Goal: Task Accomplishment & Management: Use online tool/utility

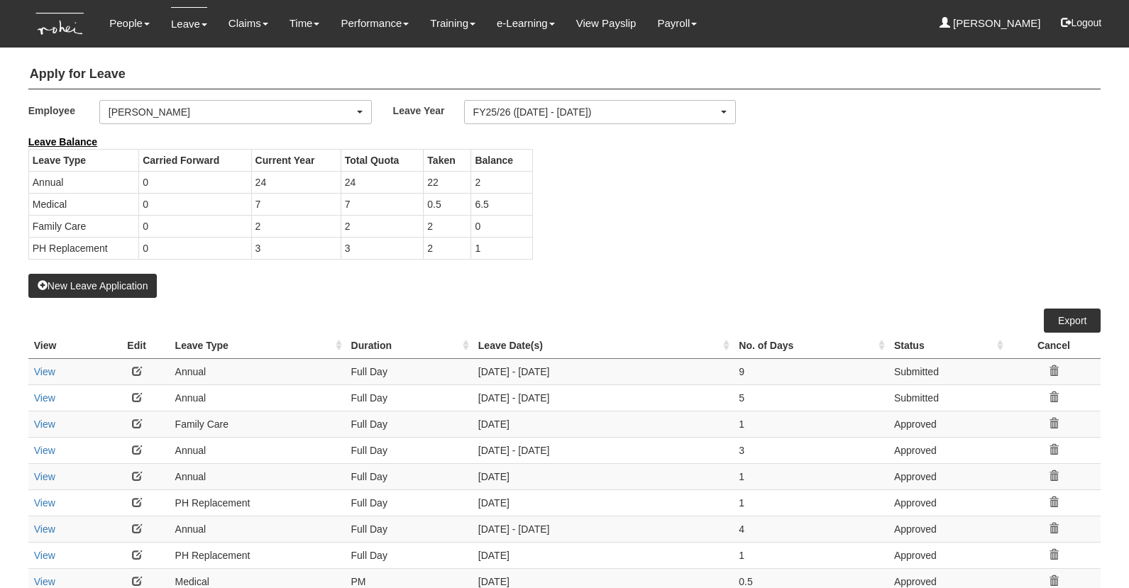
select select "50"
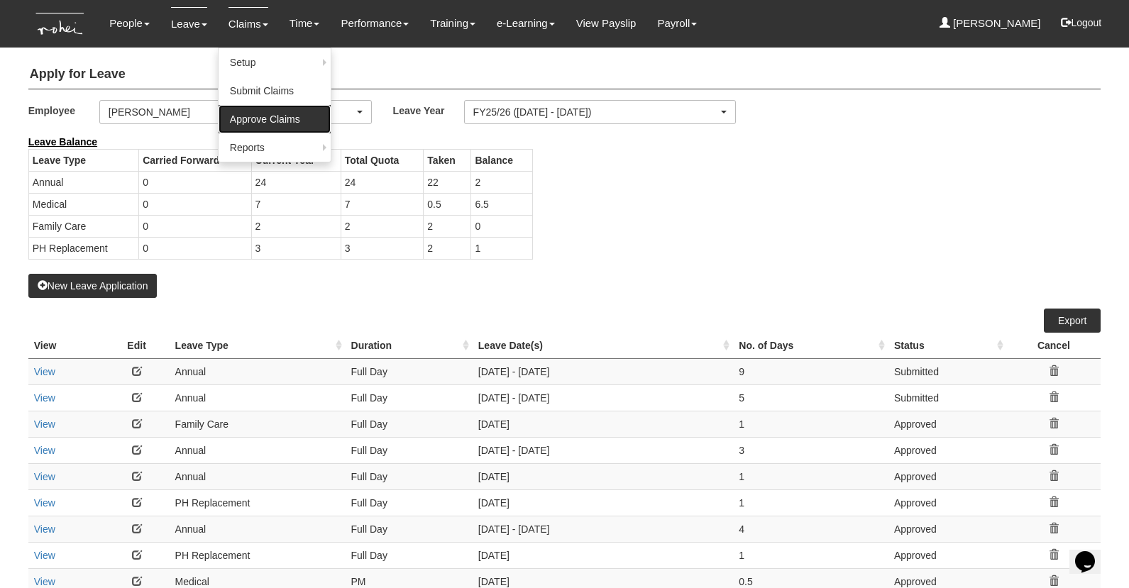
click at [238, 128] on link "Approve Claims" at bounding box center [274, 119] width 112 height 28
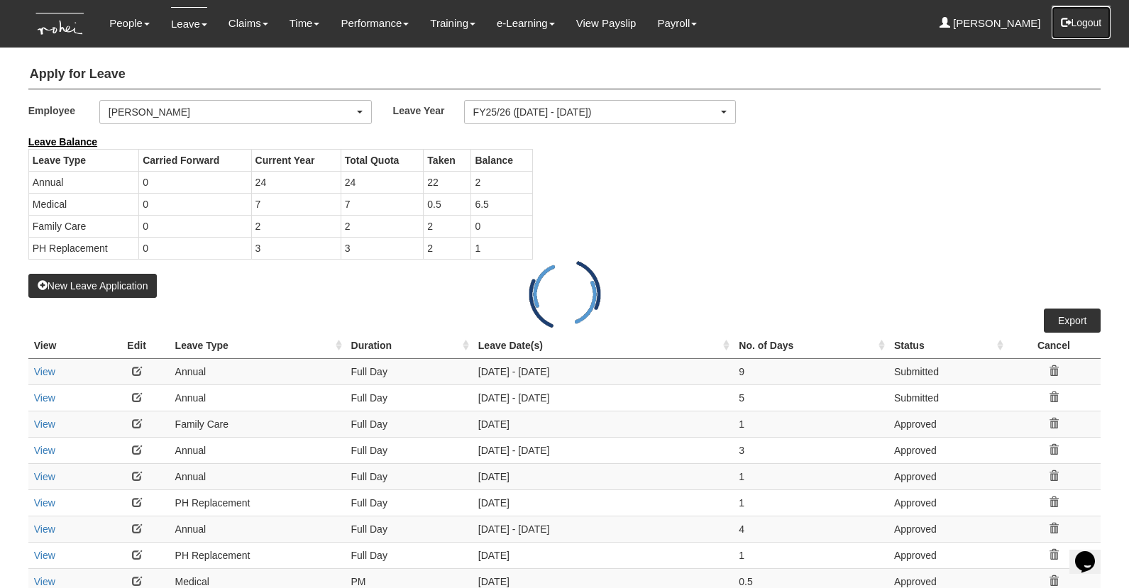
click at [1094, 26] on button "Logout" at bounding box center [1081, 23] width 60 height 34
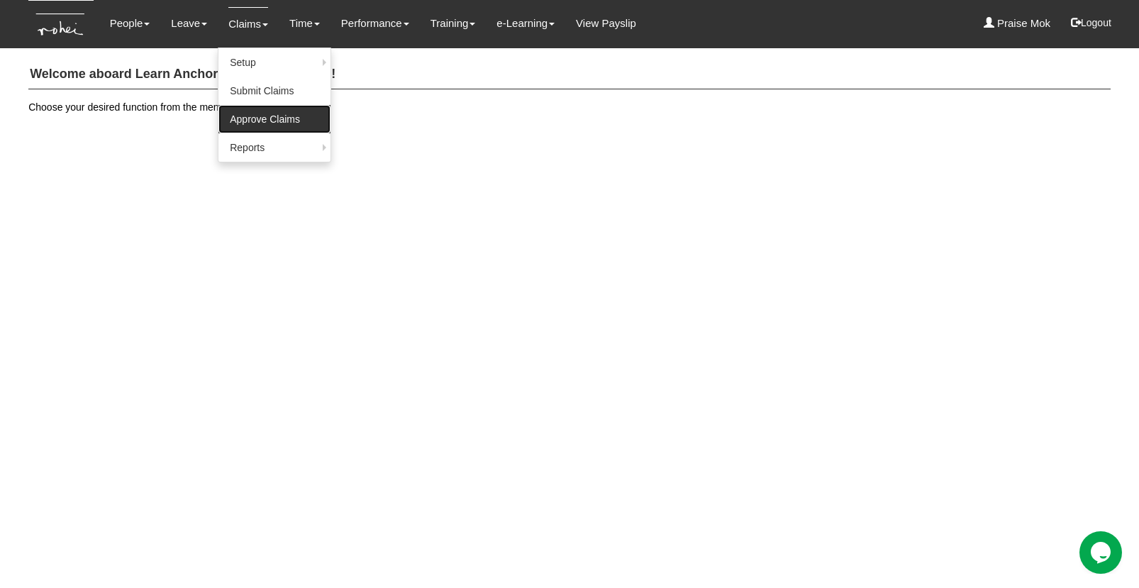
click at [257, 126] on link "Approve Claims" at bounding box center [274, 119] width 112 height 28
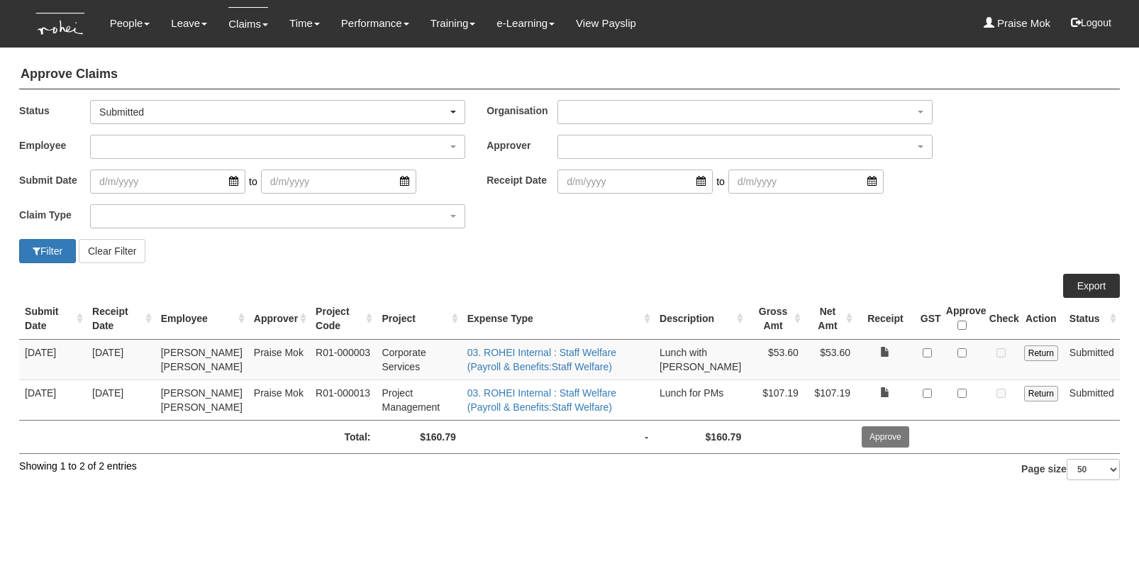
select select "50"
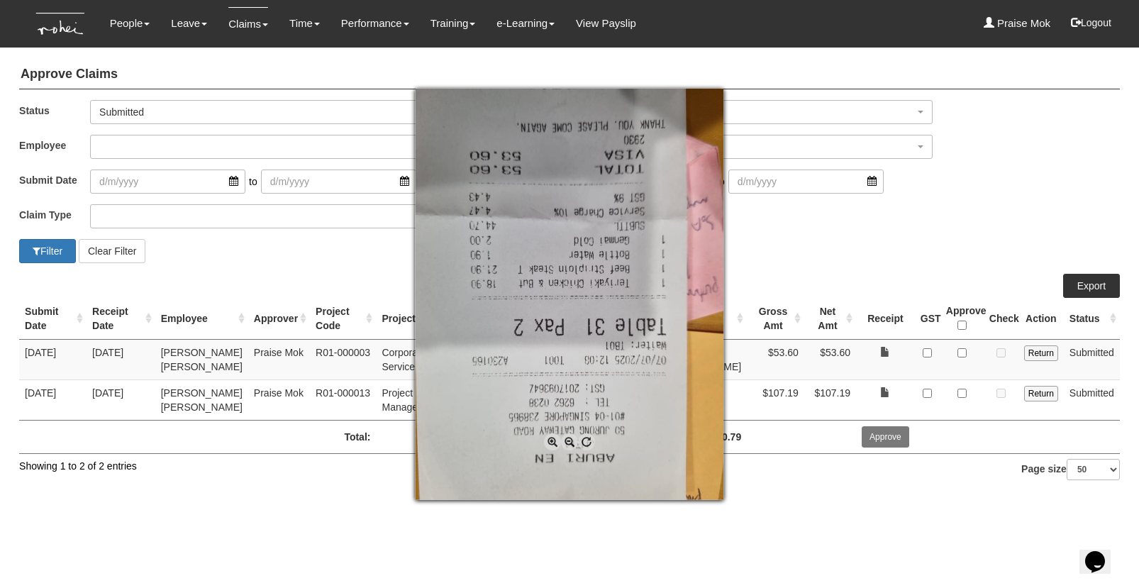
click at [902, 363] on div at bounding box center [569, 294] width 1139 height 588
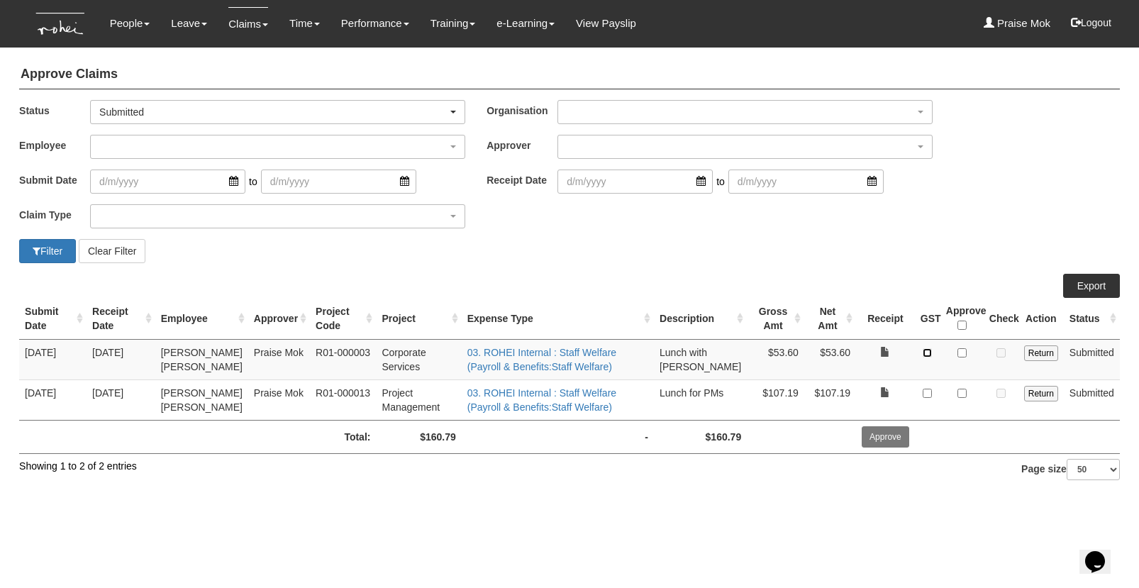
click at [930, 355] on input "checkbox" at bounding box center [927, 352] width 9 height 9
checkbox input "true"
click at [961, 354] on input "checkbox" at bounding box center [962, 352] width 9 height 9
checkbox input "true"
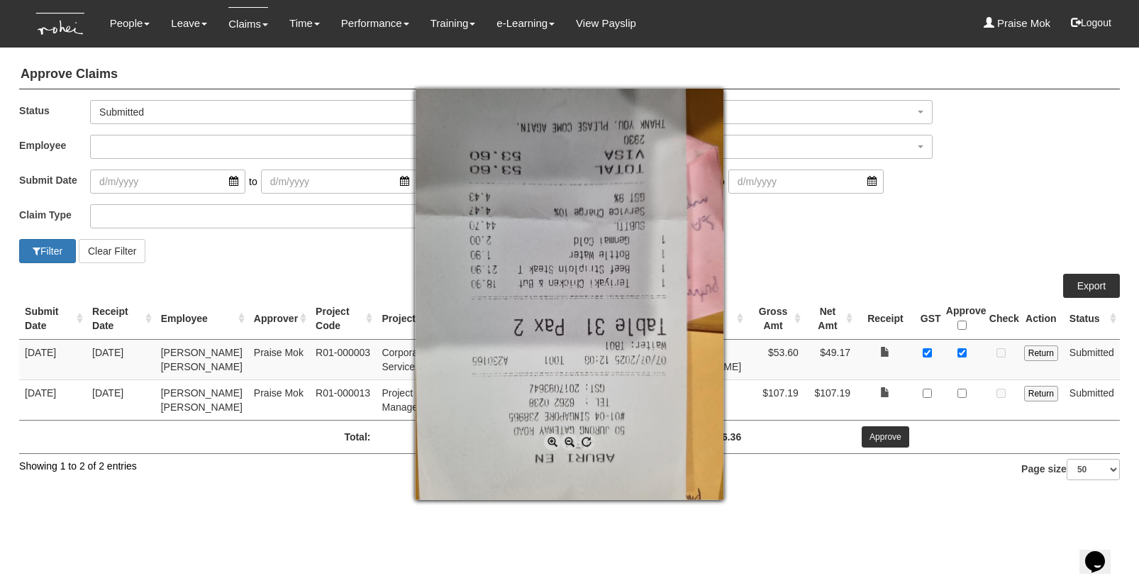
click at [848, 535] on div at bounding box center [569, 294] width 1139 height 588
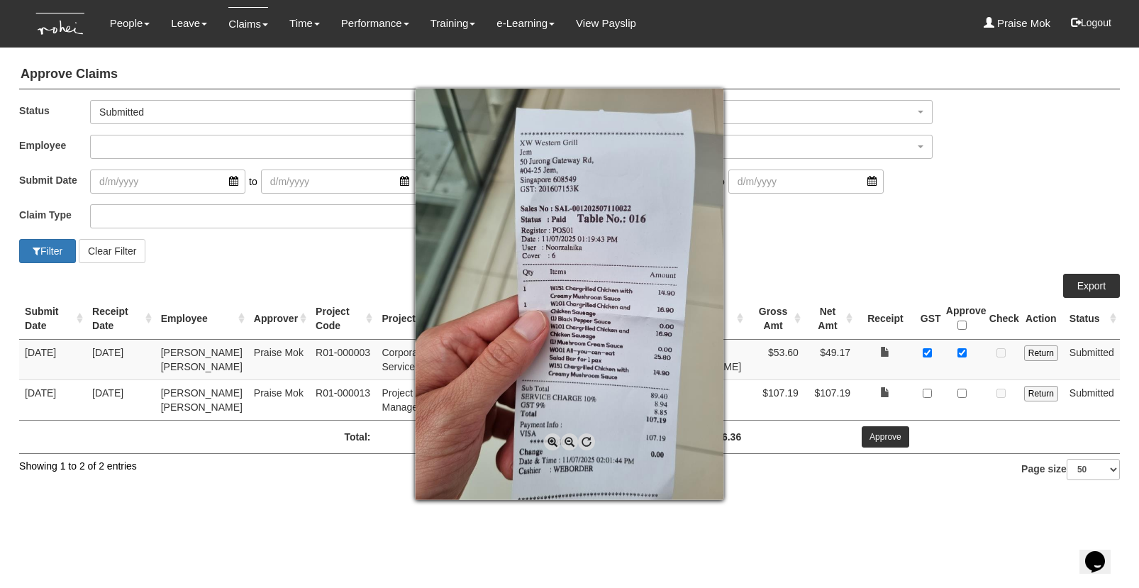
click at [927, 392] on div at bounding box center [569, 294] width 1139 height 588
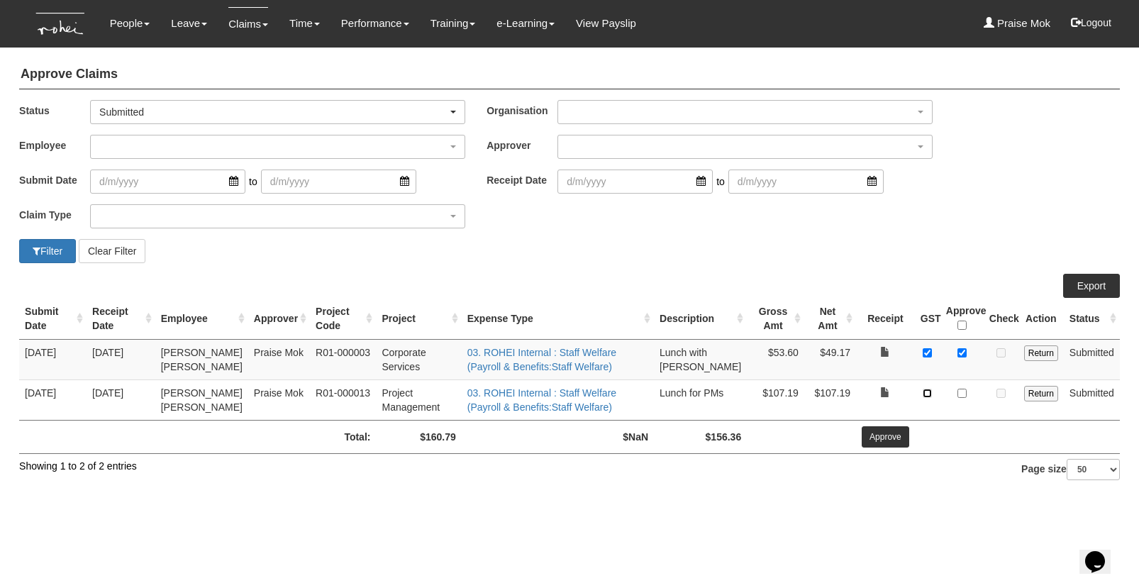
click at [931, 396] on input "checkbox" at bounding box center [927, 393] width 9 height 9
checkbox input "true"
click at [968, 397] on td at bounding box center [962, 400] width 43 height 40
click at [959, 395] on input "checkbox" at bounding box center [962, 393] width 9 height 9
checkbox input "true"
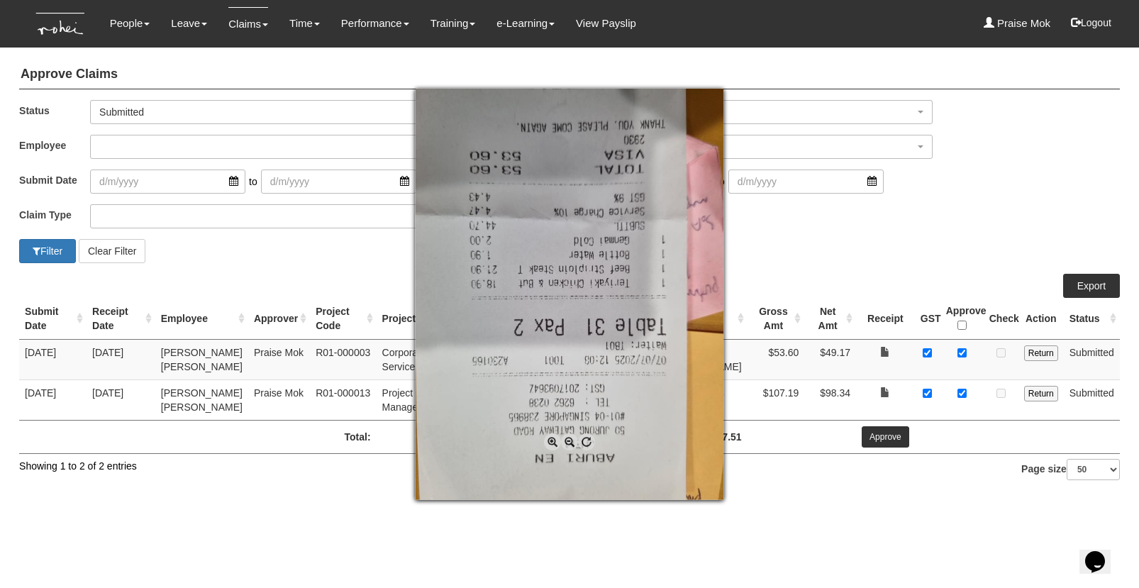
click at [942, 501] on div at bounding box center [569, 294] width 1139 height 588
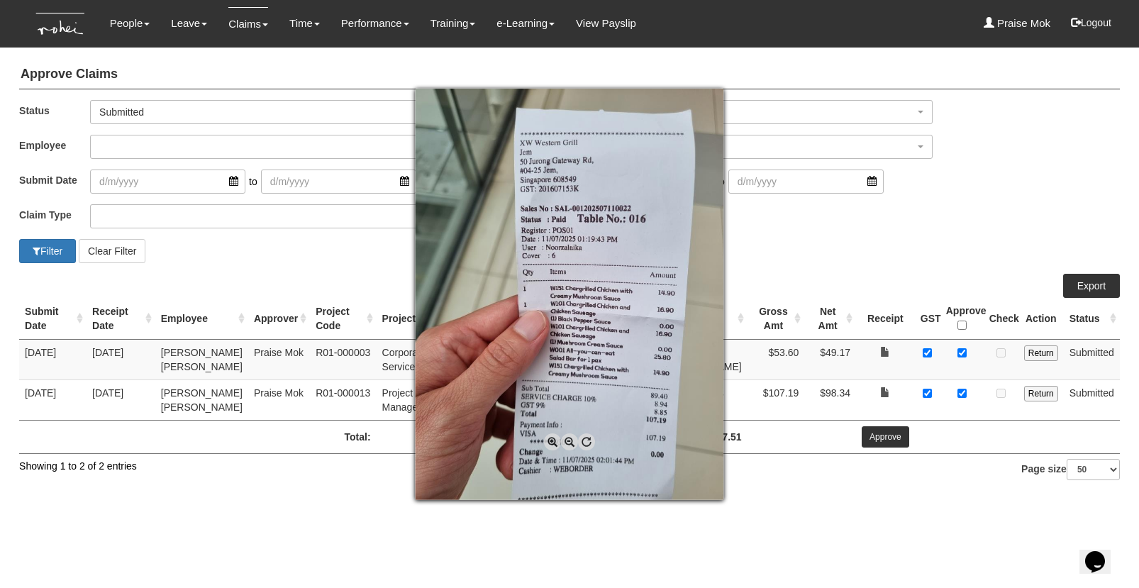
click at [946, 471] on div at bounding box center [569, 294] width 1139 height 588
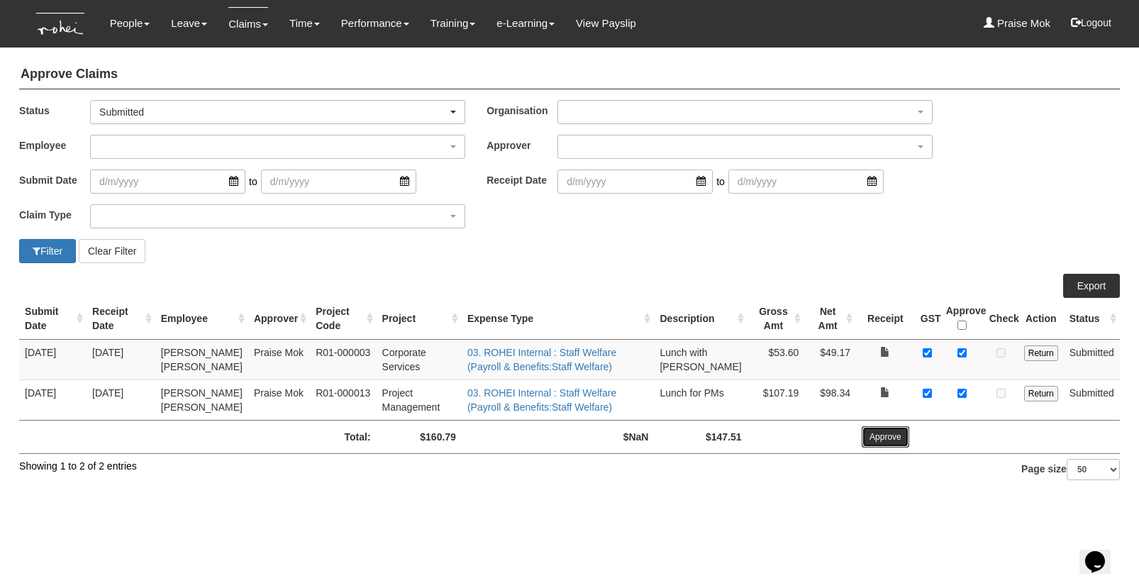
click at [888, 439] on input "Approve" at bounding box center [886, 436] width 48 height 21
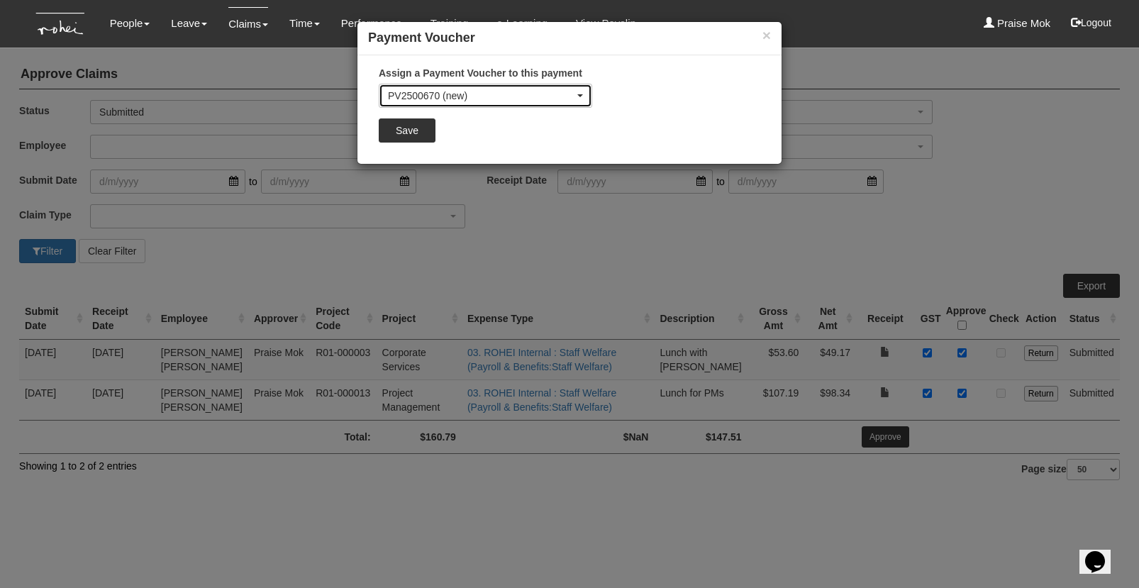
click at [449, 96] on div "PV2500670 (new)" at bounding box center [481, 96] width 187 height 14
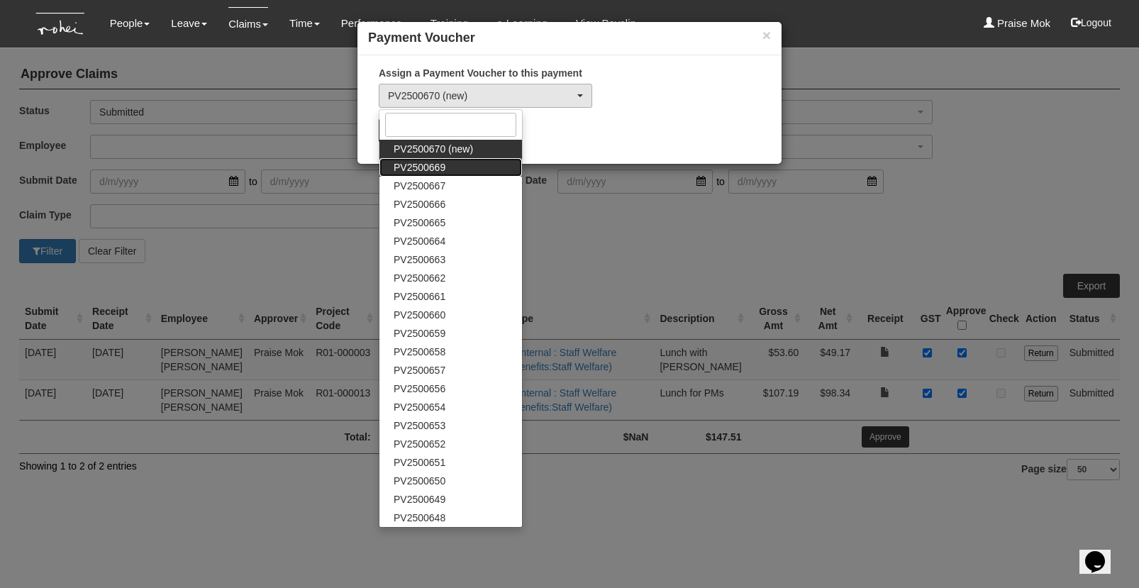
click at [426, 159] on link "PV2500669" at bounding box center [451, 167] width 143 height 18
select select "PV2500669"
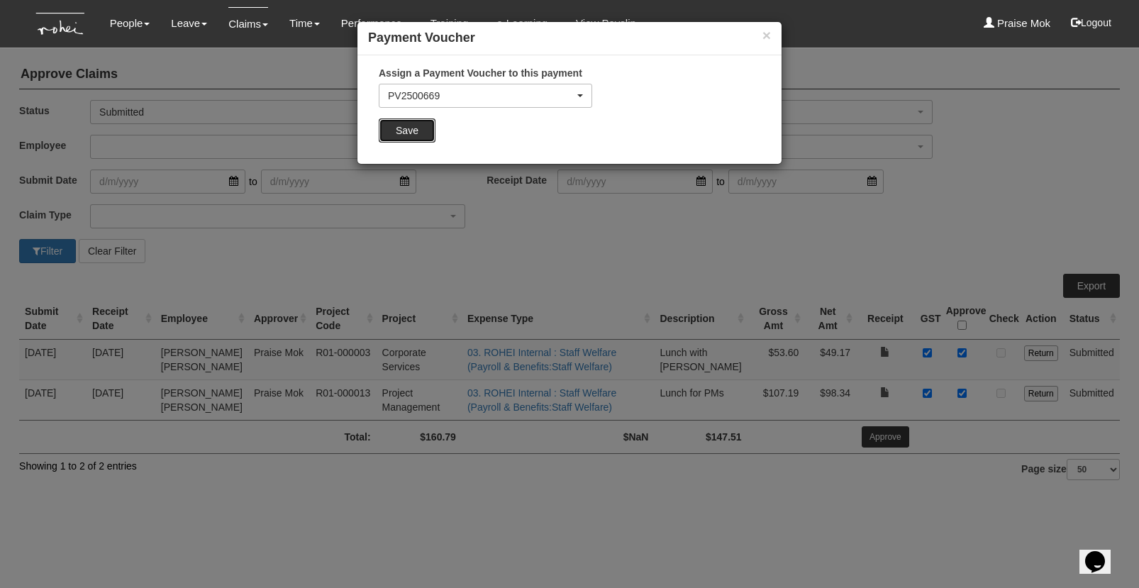
click at [414, 136] on input "Save" at bounding box center [407, 130] width 57 height 24
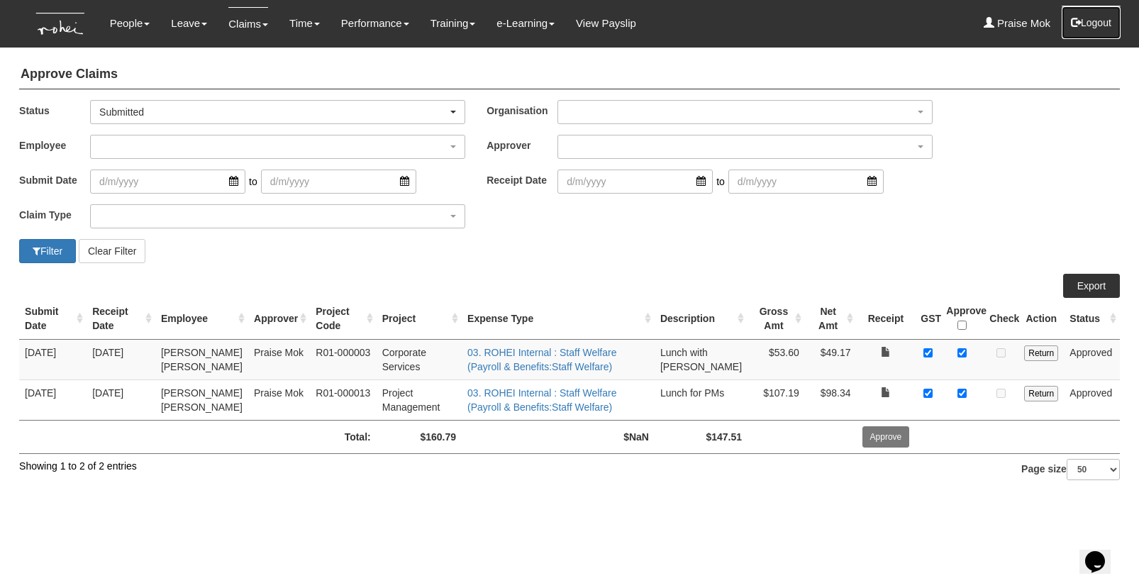
click at [1092, 20] on button "Logout" at bounding box center [1091, 23] width 60 height 34
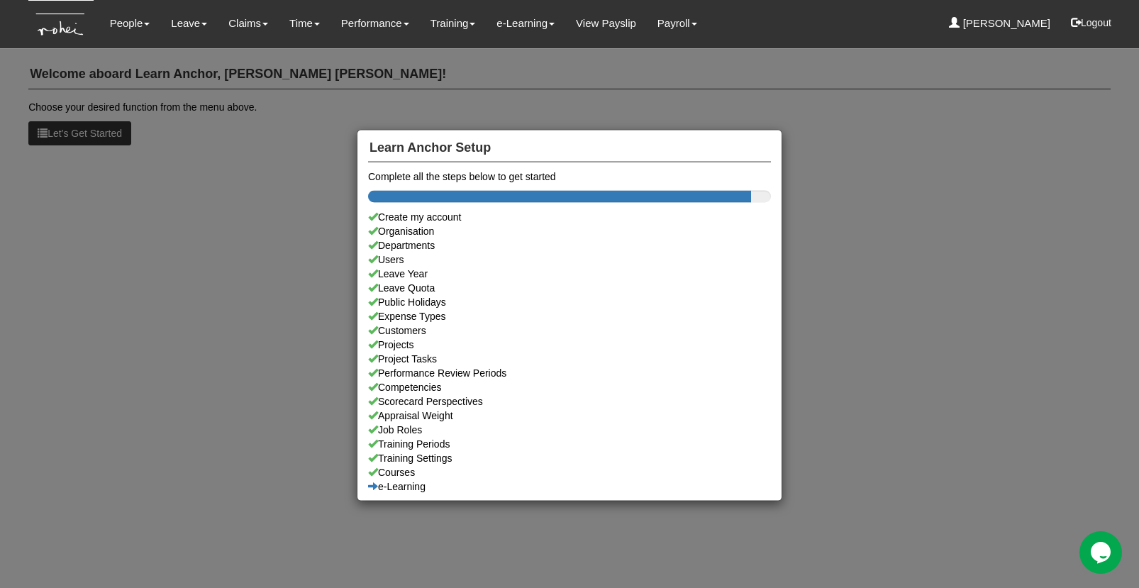
click at [282, 181] on div "Learn Anchor Setup Complete all the steps below to get started Create my accoun…" at bounding box center [569, 294] width 1139 height 588
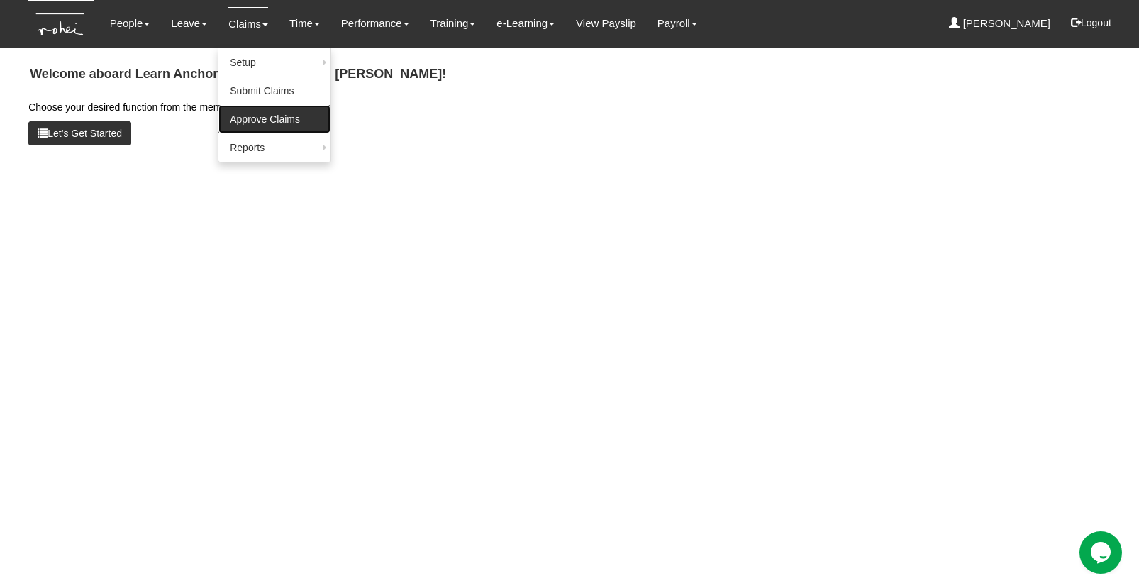
click at [244, 114] on link "Approve Claims" at bounding box center [274, 119] width 112 height 28
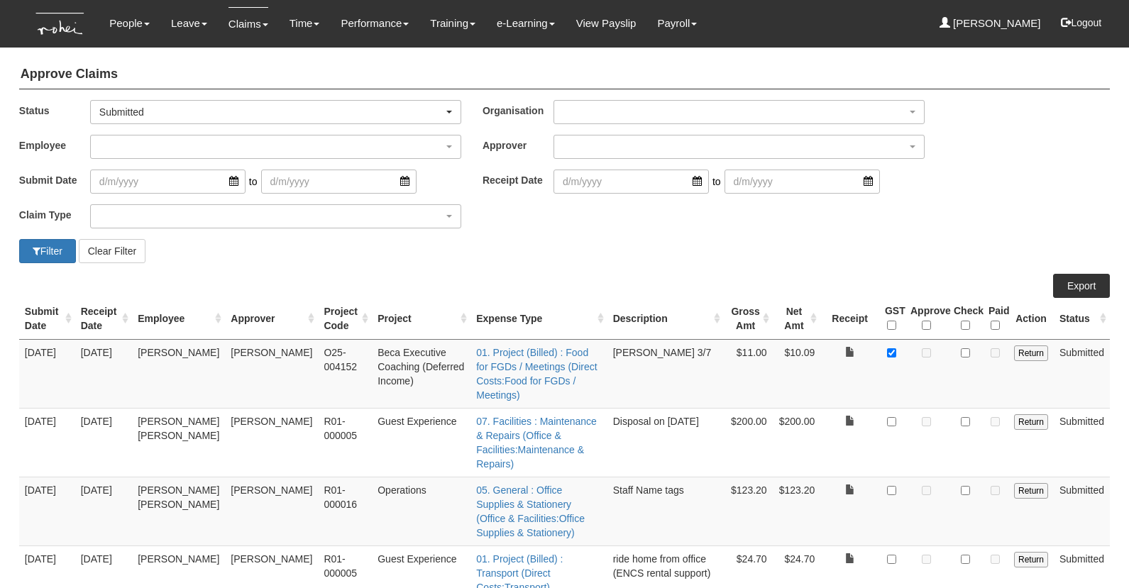
select select "50"
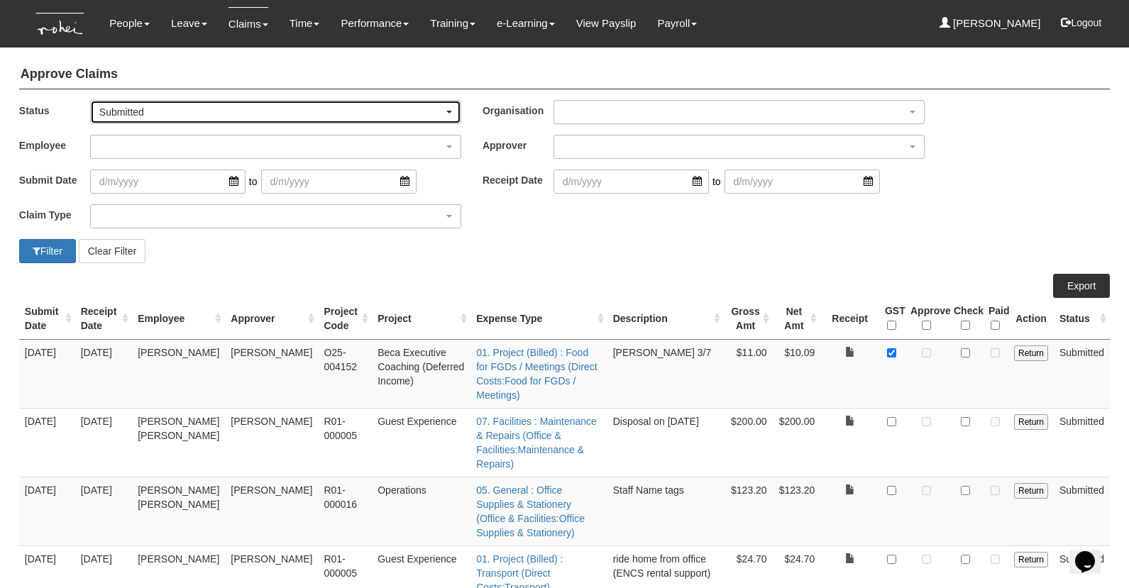
click at [195, 114] on div "Submitted" at bounding box center [271, 112] width 344 height 14
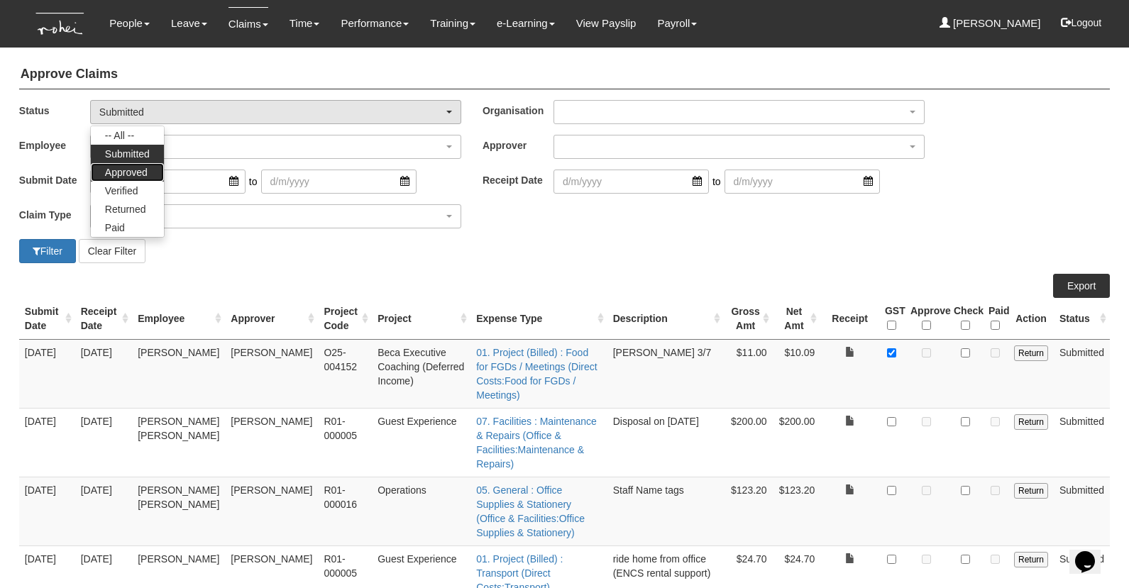
click at [128, 178] on span "Approved" at bounding box center [126, 172] width 43 height 14
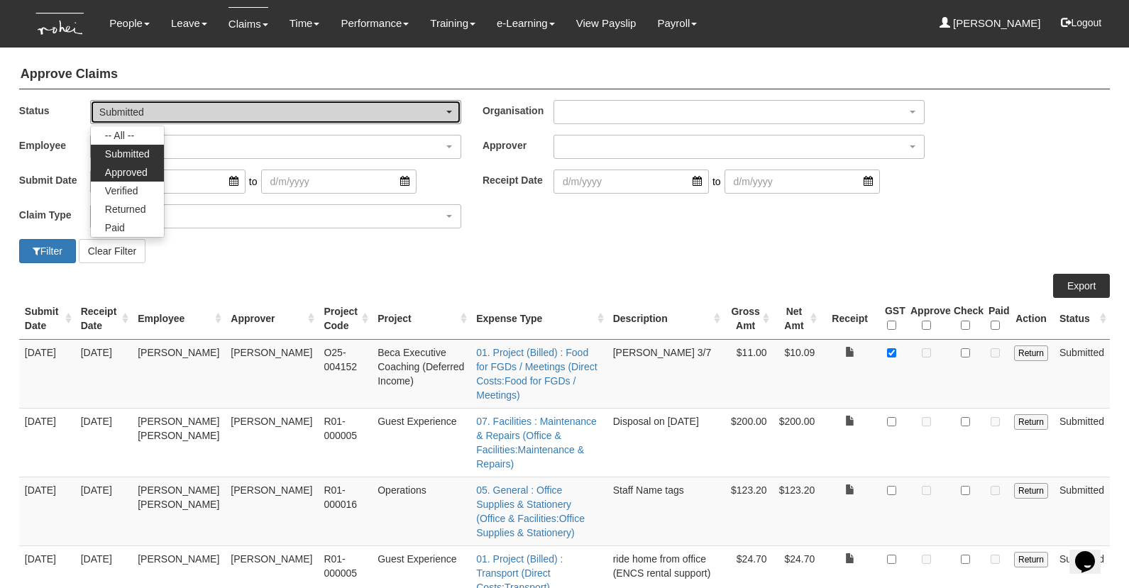
select select "Approved"
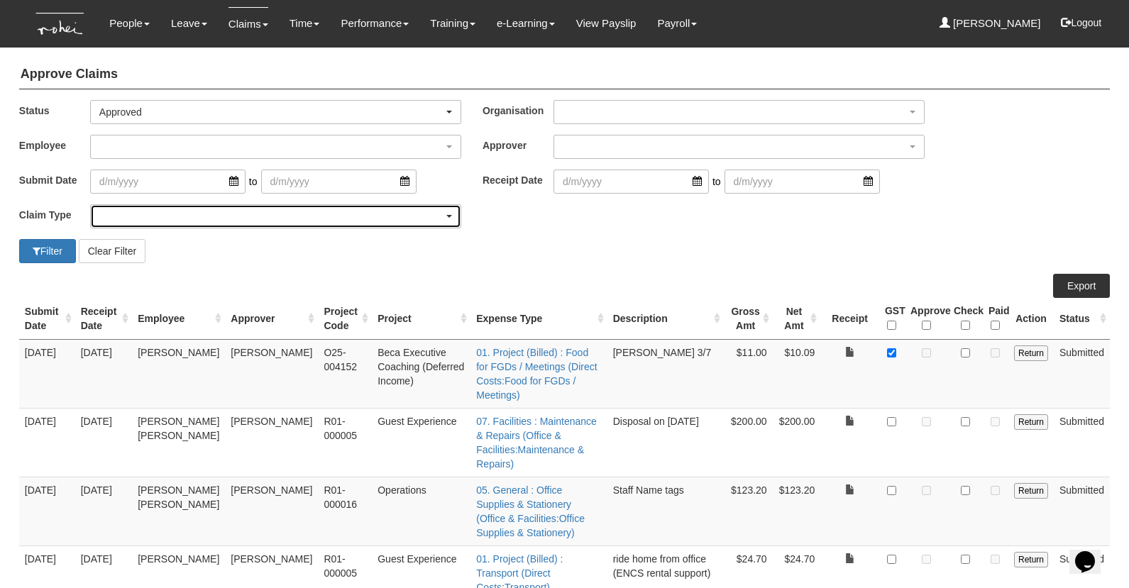
click at [126, 209] on div "button" at bounding box center [276, 216] width 370 height 23
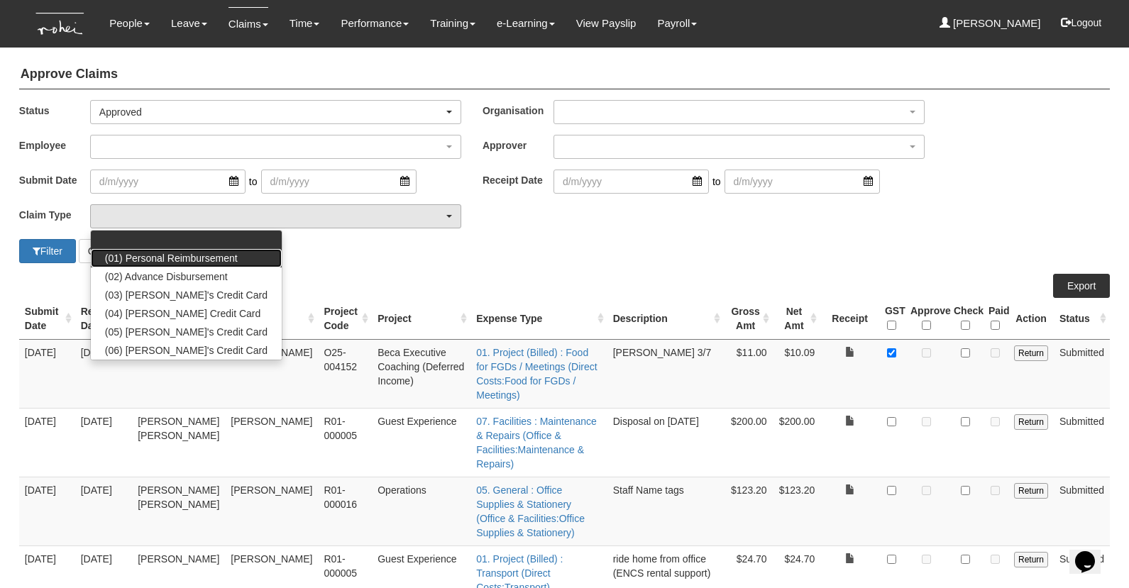
click at [140, 253] on span "(01) Personal Reimbursement" at bounding box center [171, 258] width 133 height 14
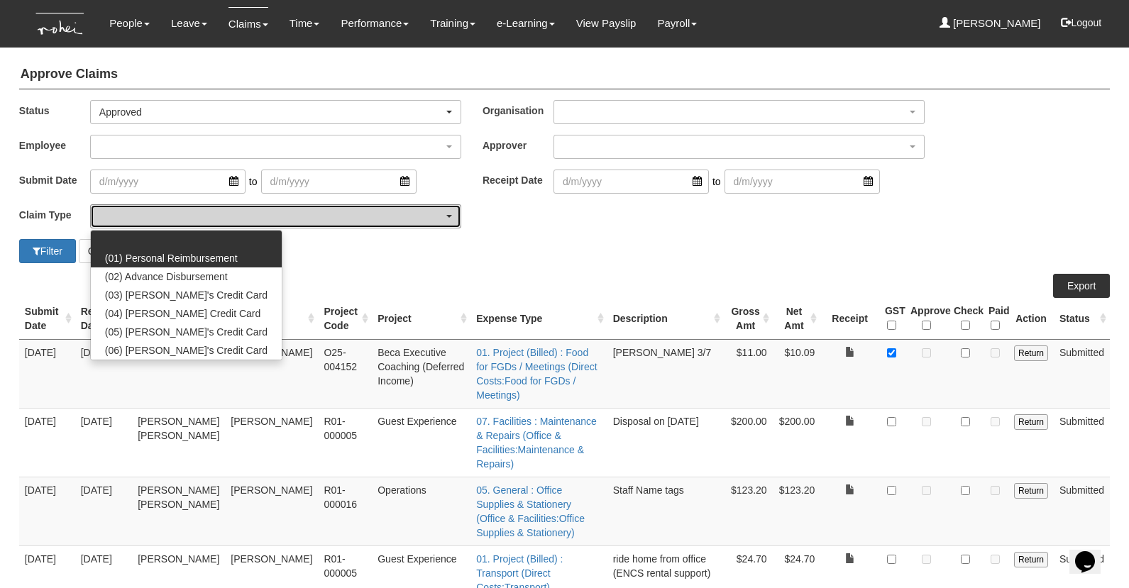
select select "14"
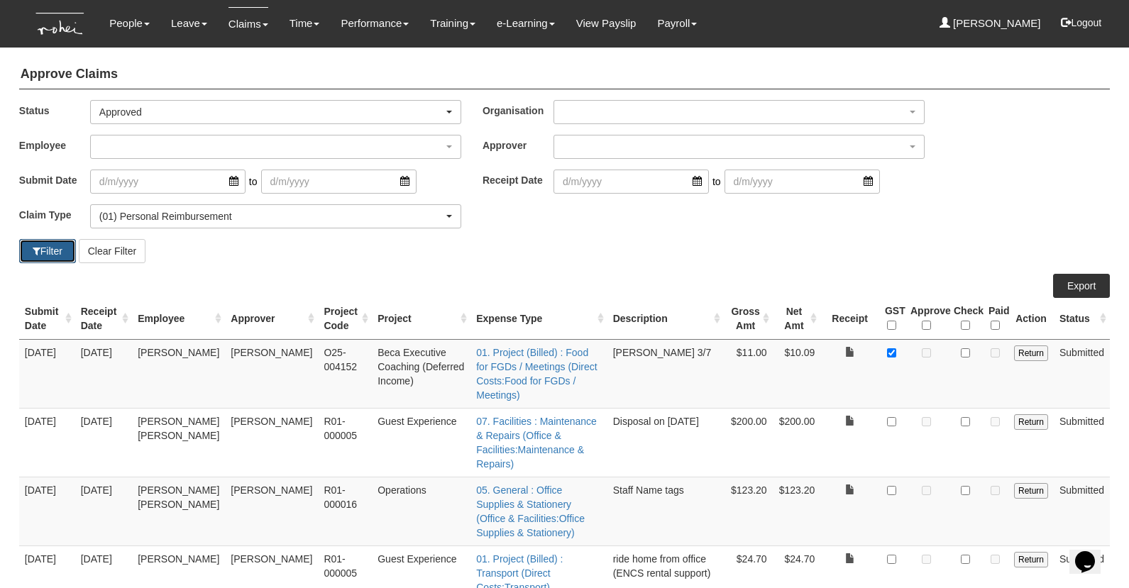
click at [56, 243] on button "Filter" at bounding box center [47, 251] width 57 height 24
select select "50"
